Goal: Answer question/provide support: Answer question/provide support

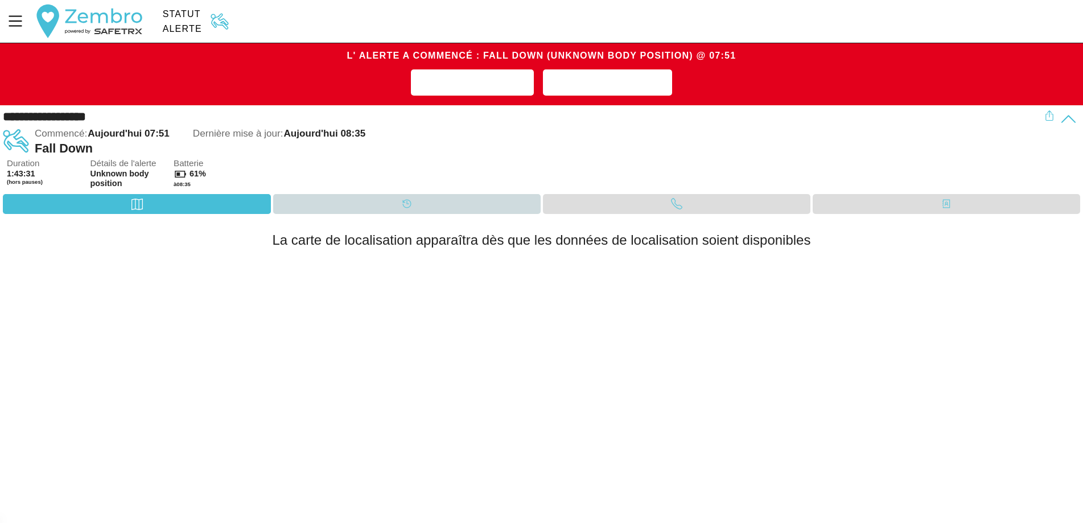
click at [426, 204] on div "Calendrier" at bounding box center [407, 204] width 268 height 20
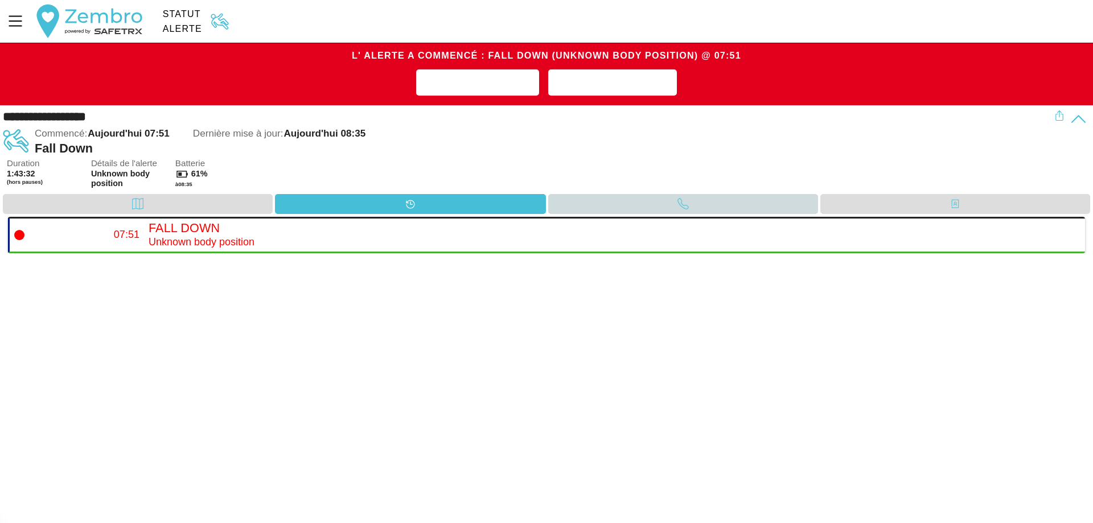
click at [628, 207] on div "Appel" at bounding box center [683, 204] width 270 height 20
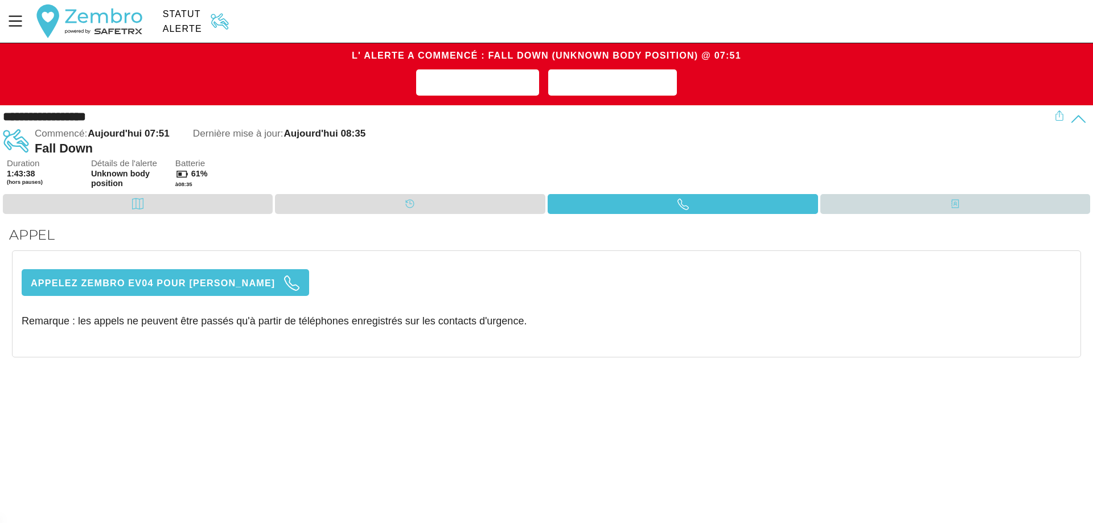
click at [879, 209] on div "Contacts" at bounding box center [955, 204] width 270 height 20
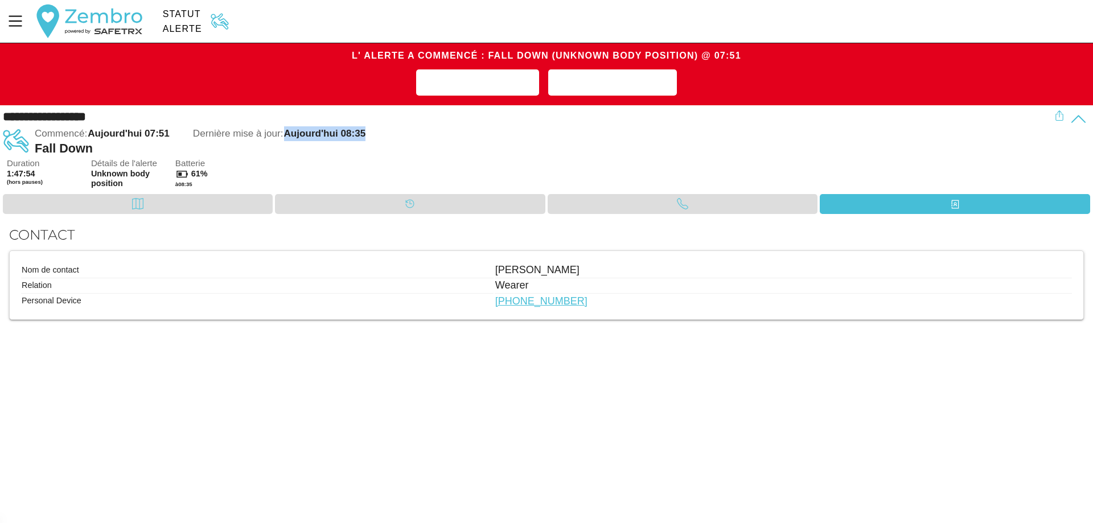
drag, startPoint x: 287, startPoint y: 133, endPoint x: 381, endPoint y: 133, distance: 94.5
click at [381, 133] on div "Commencé: Aujourd'hui 07:51 Dernière mise à jour: Aujourd'hui 08:35" at bounding box center [545, 133] width 1020 height 15
click at [366, 133] on span "Dernière mise à jour: Aujourd'hui 08:35" at bounding box center [279, 133] width 173 height 15
click at [364, 133] on span "Aujourd'hui 08:35" at bounding box center [325, 133] width 82 height 11
drag, startPoint x: 364, startPoint y: 133, endPoint x: 343, endPoint y: 133, distance: 21.6
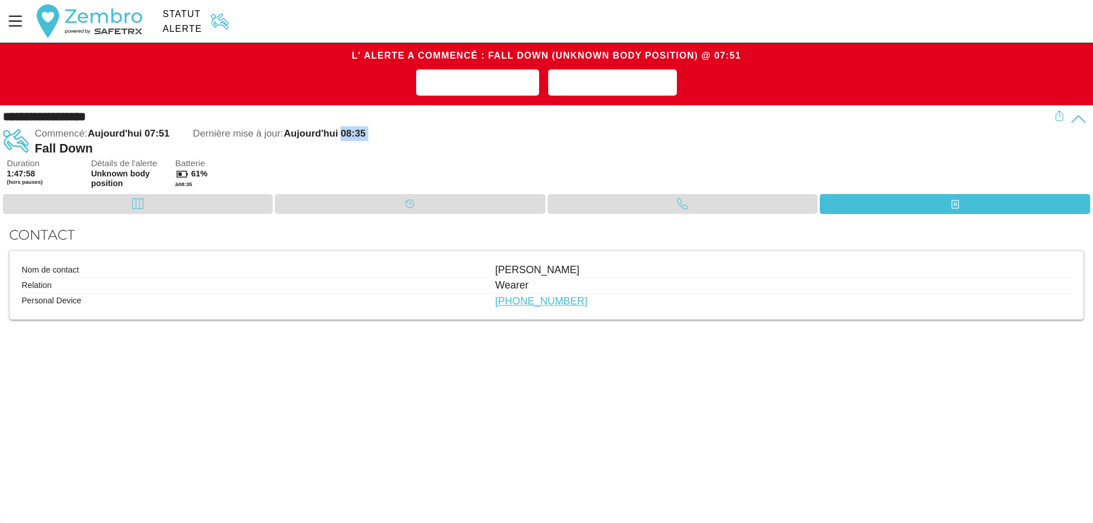
click at [343, 133] on span "Aujourd'hui 08:35" at bounding box center [325, 133] width 82 height 11
drag, startPoint x: 337, startPoint y: 133, endPoint x: 285, endPoint y: 134, distance: 52.4
click at [285, 134] on span "Aujourd'hui 08:35" at bounding box center [325, 133] width 82 height 11
click at [213, 205] on div "Carte" at bounding box center [138, 204] width 270 height 20
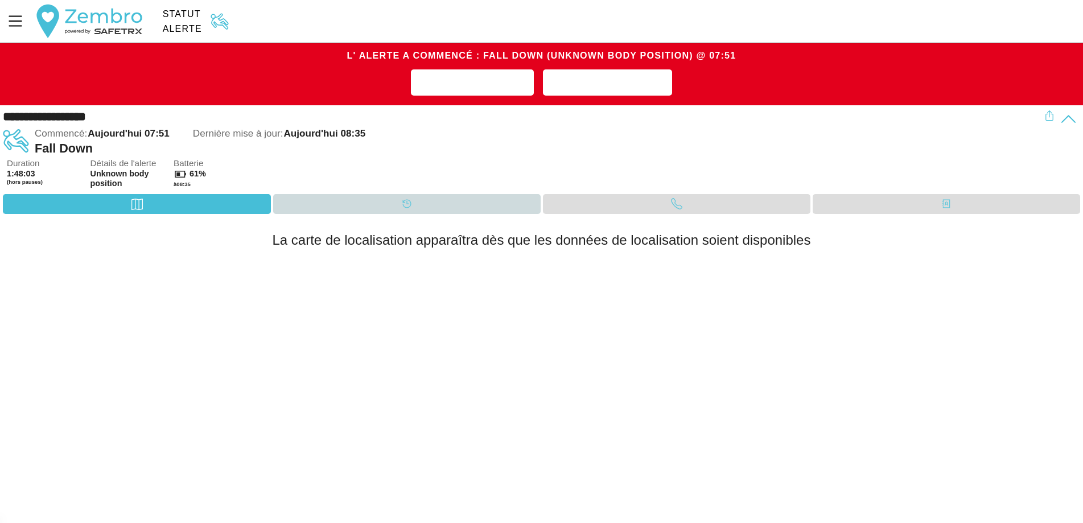
click at [394, 209] on div "Calendrier" at bounding box center [407, 204] width 268 height 20
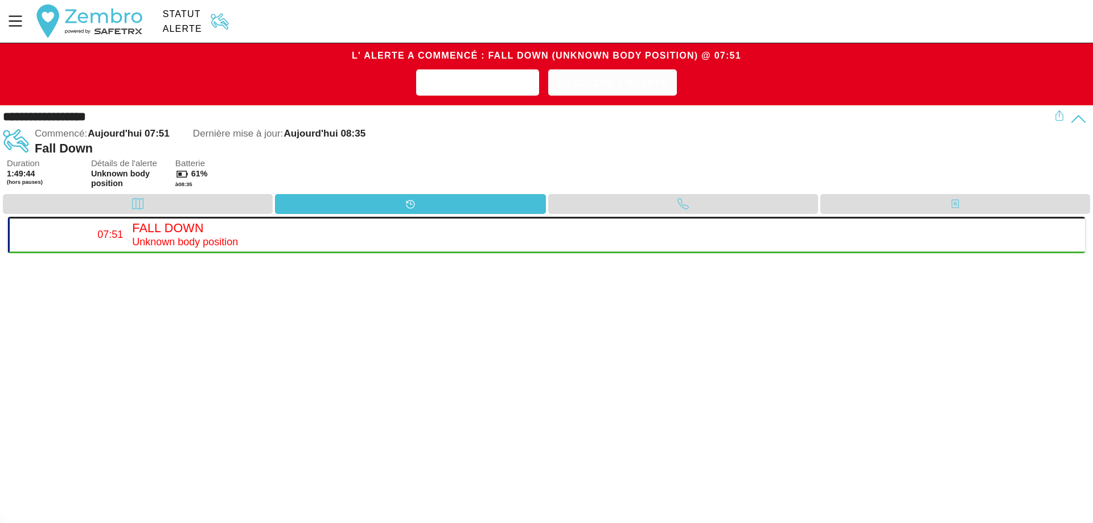
click at [634, 90] on span "Résoudre l'alerte" at bounding box center [612, 84] width 111 height 18
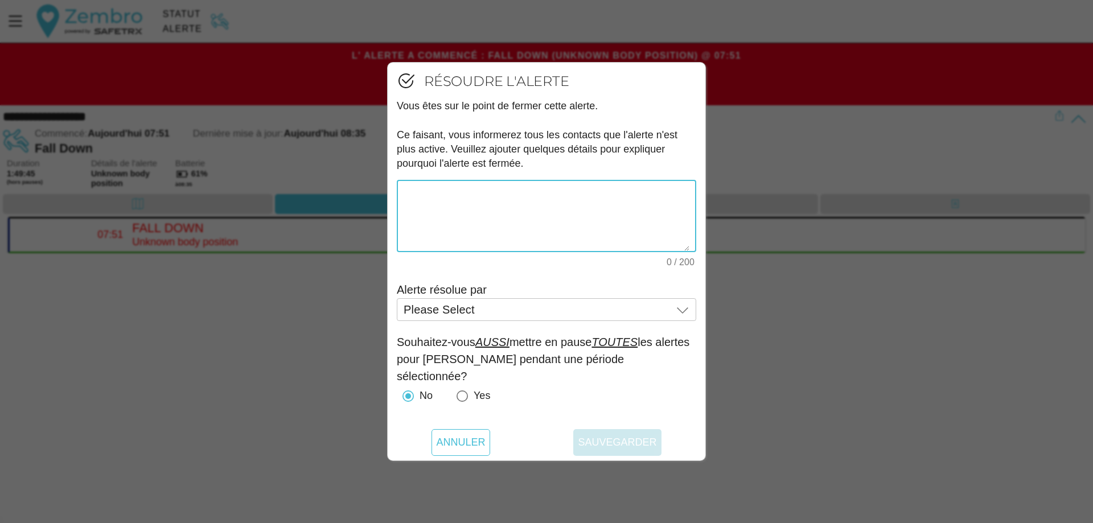
click at [517, 202] on textarea "0 / 200" at bounding box center [547, 216] width 286 height 70
type textarea "Mevrouw is blijkbaar op vakantie in [GEOGRAPHIC_DATA]."
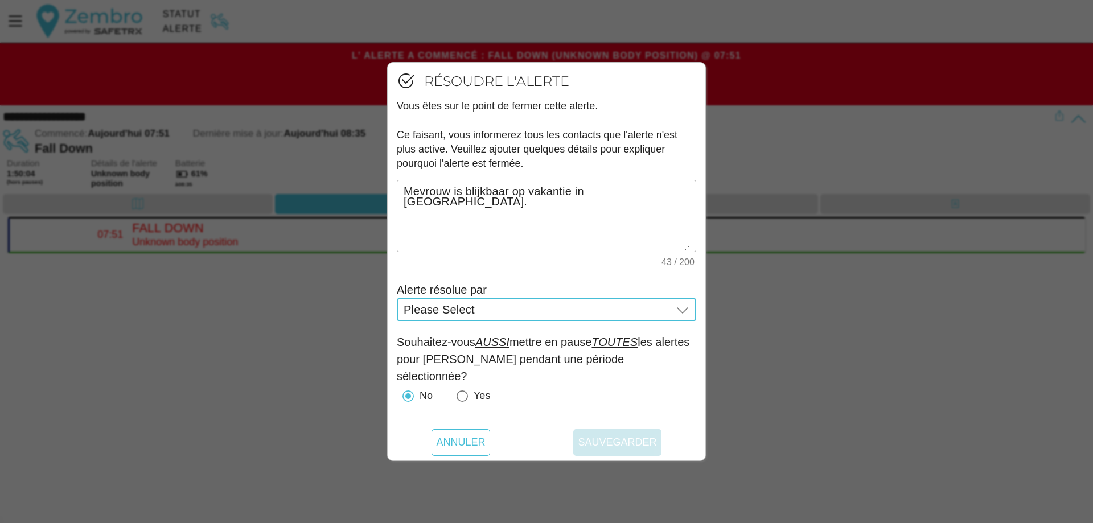
click at [495, 314] on div "Please Select Please Select" at bounding box center [538, 309] width 269 height 23
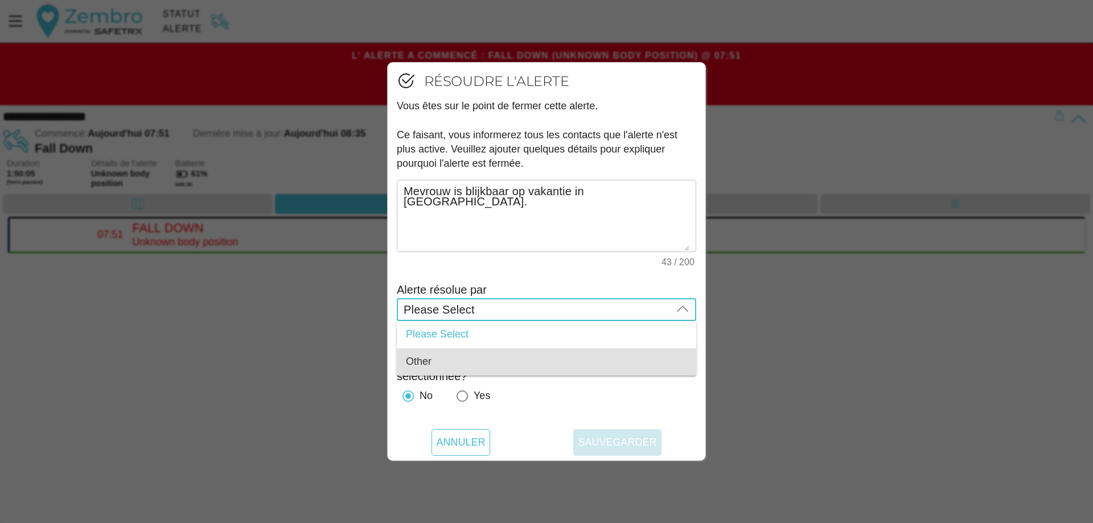
click at [454, 363] on div "Other" at bounding box center [546, 362] width 281 height 13
type input "Other"
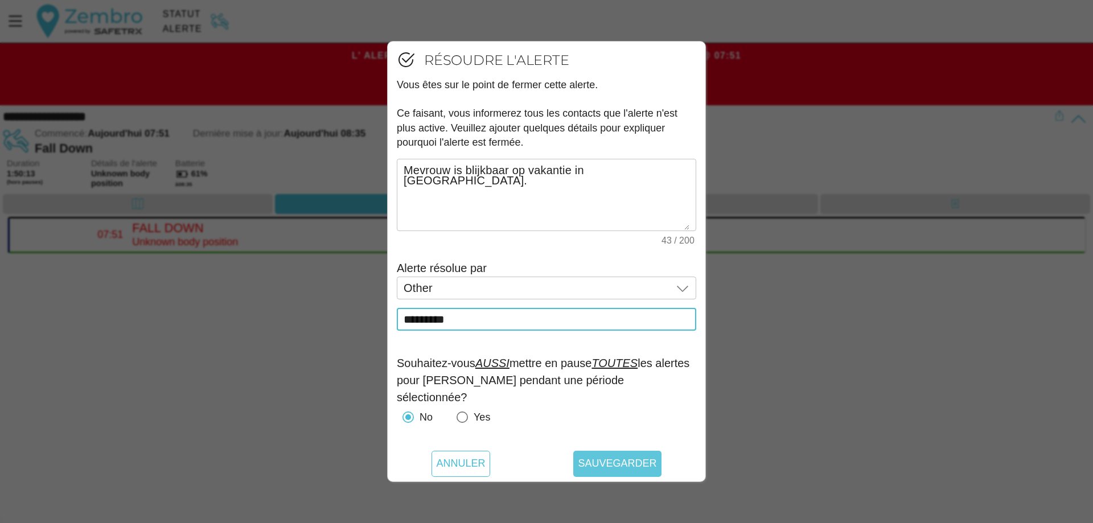
type input "*********"
click at [620, 462] on span "Sauvegarder" at bounding box center [617, 464] width 79 height 26
